Goal: Navigation & Orientation: Find specific page/section

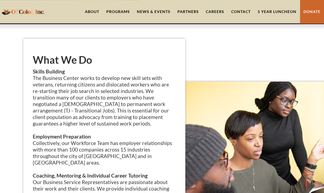
scroll to position [724, 0]
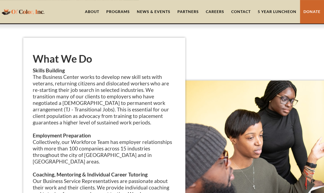
click at [94, 12] on link "About" at bounding box center [91, 11] width 21 height 23
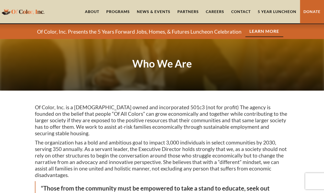
click at [98, 12] on link "About" at bounding box center [91, 11] width 21 height 23
click at [188, 12] on link "Partners" at bounding box center [188, 11] width 28 height 23
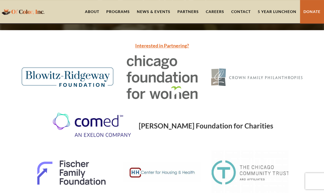
scroll to position [61, 0]
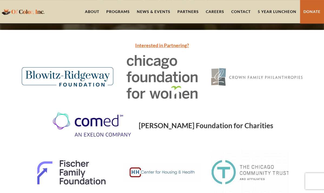
click at [240, 14] on link "Contact" at bounding box center [241, 11] width 27 height 23
